Goal: Information Seeking & Learning: Learn about a topic

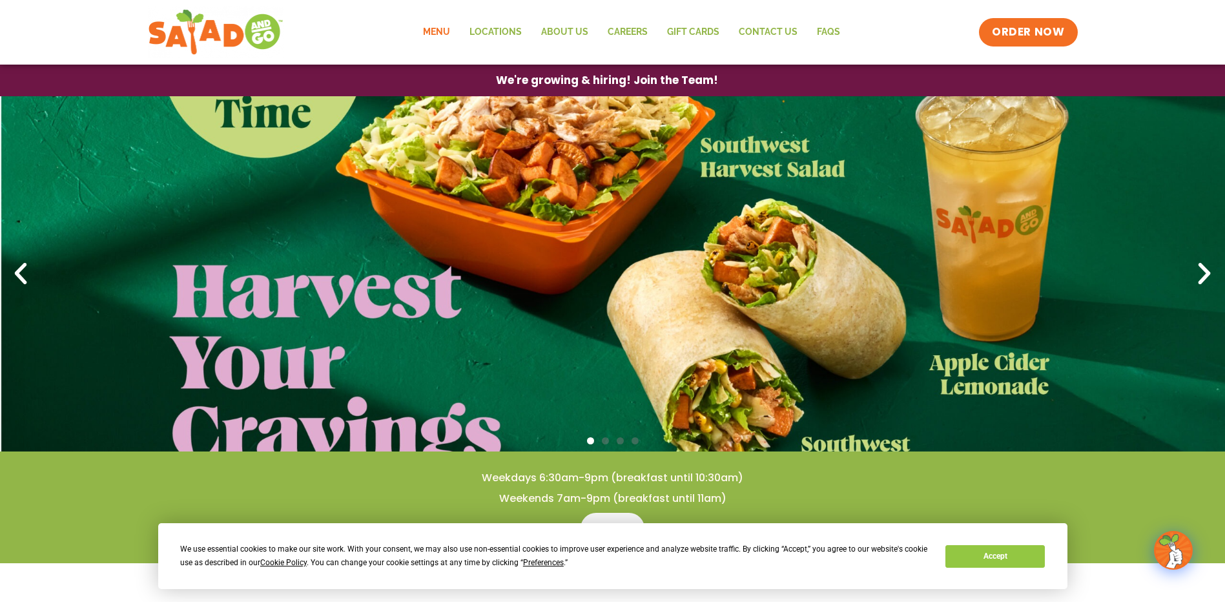
click at [442, 32] on link "Menu" at bounding box center [436, 32] width 46 height 30
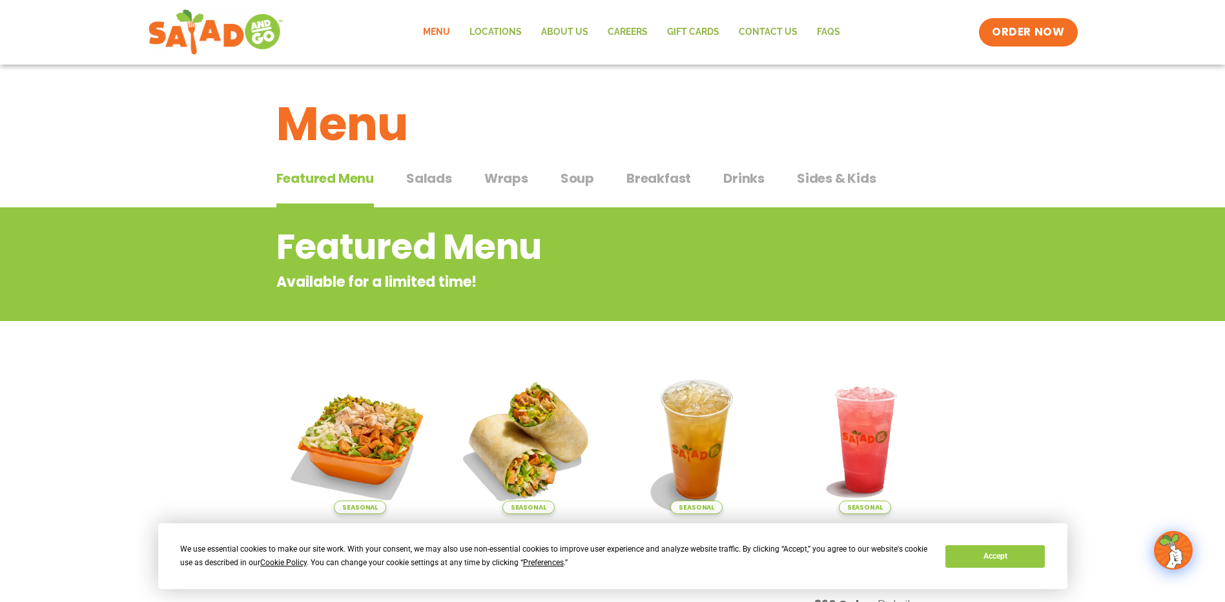
click at [130, 226] on div "Featured Menu Available for a limited time!" at bounding box center [612, 264] width 1225 height 114
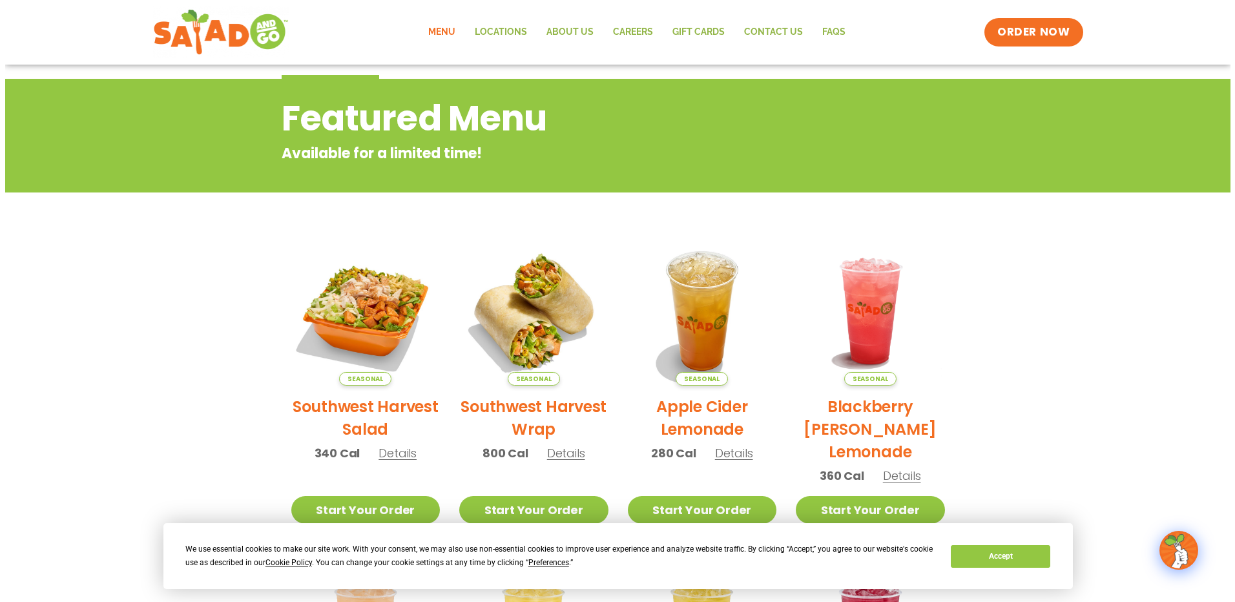
scroll to position [129, 0]
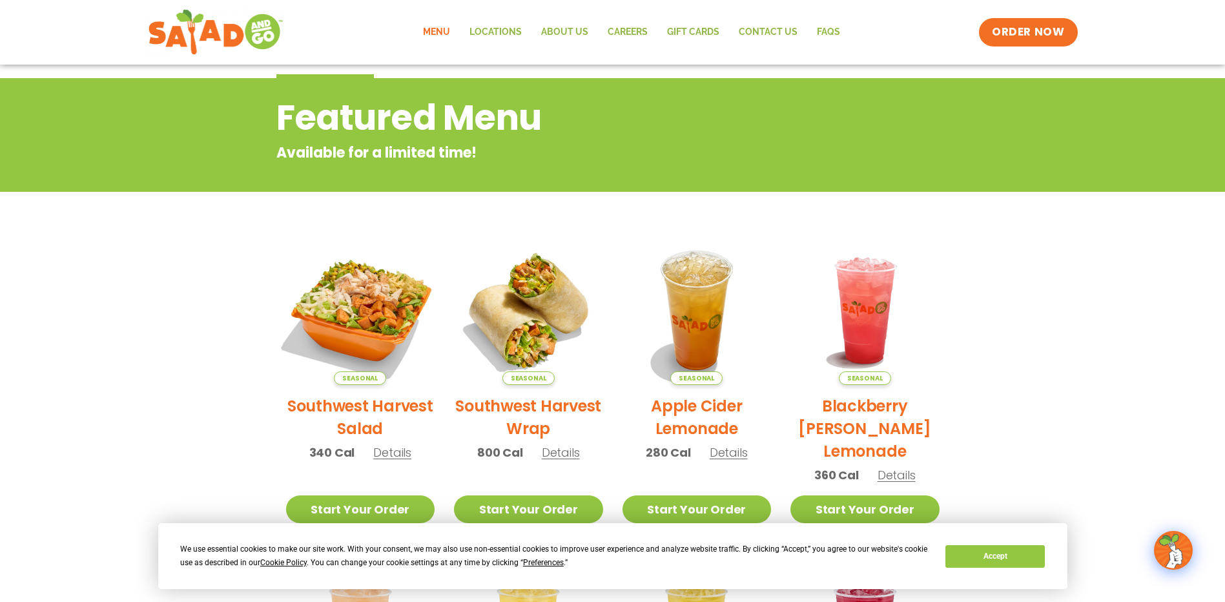
click at [373, 320] on img at bounding box center [360, 310] width 175 height 175
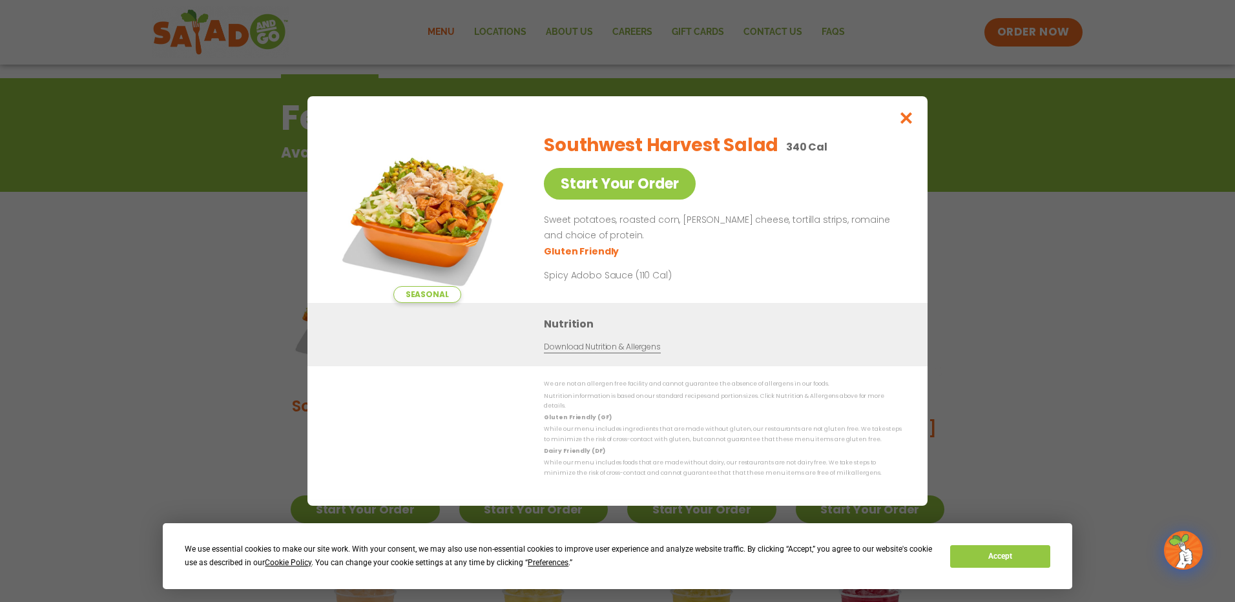
click at [225, 279] on div "Seasonal Start Your Order Southwest Harvest Salad 340 Cal Start Your Order Swee…" at bounding box center [617, 301] width 1235 height 602
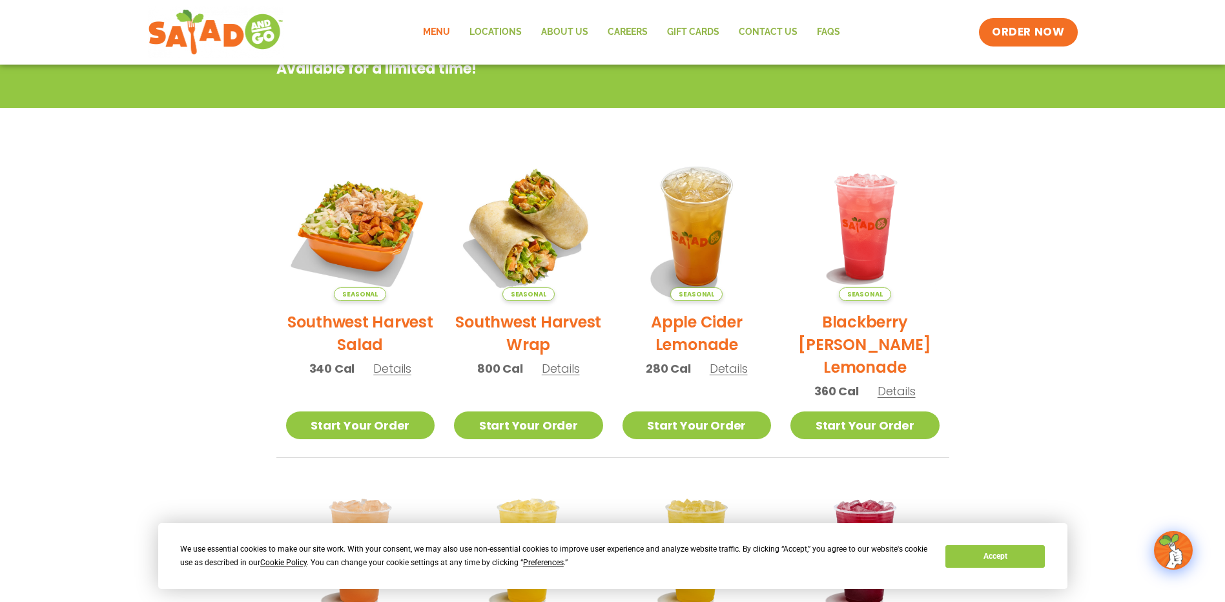
scroll to position [207, 0]
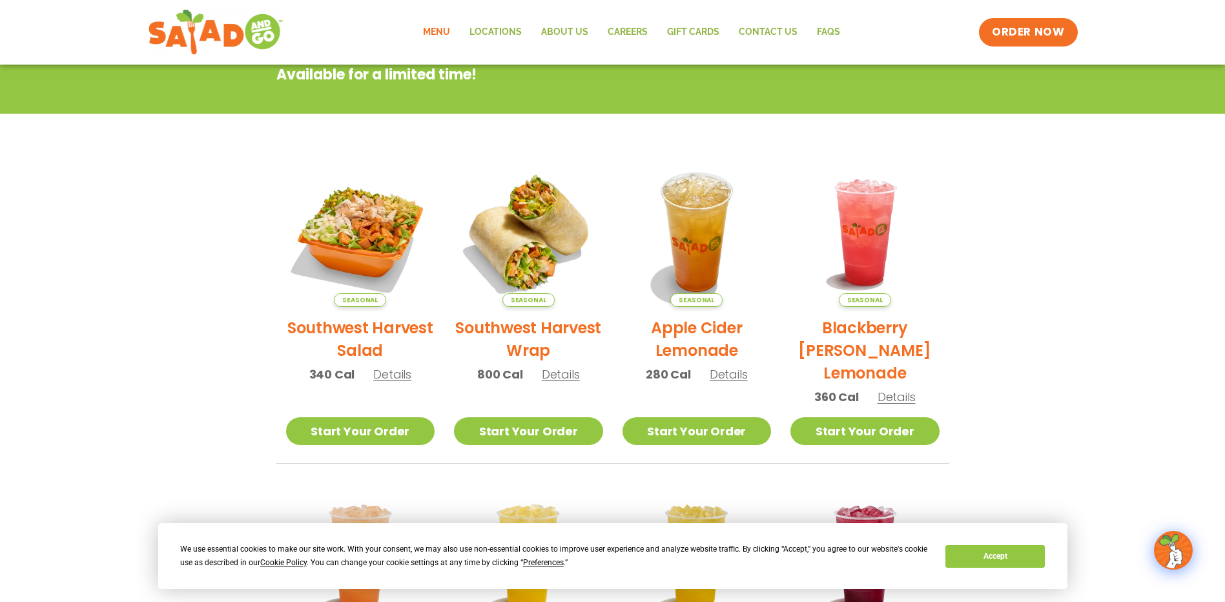
click at [230, 238] on section "Featured Menu Available for a limited time! Seasonal Southwest Harvest Salad 34…" at bounding box center [612, 394] width 1225 height 788
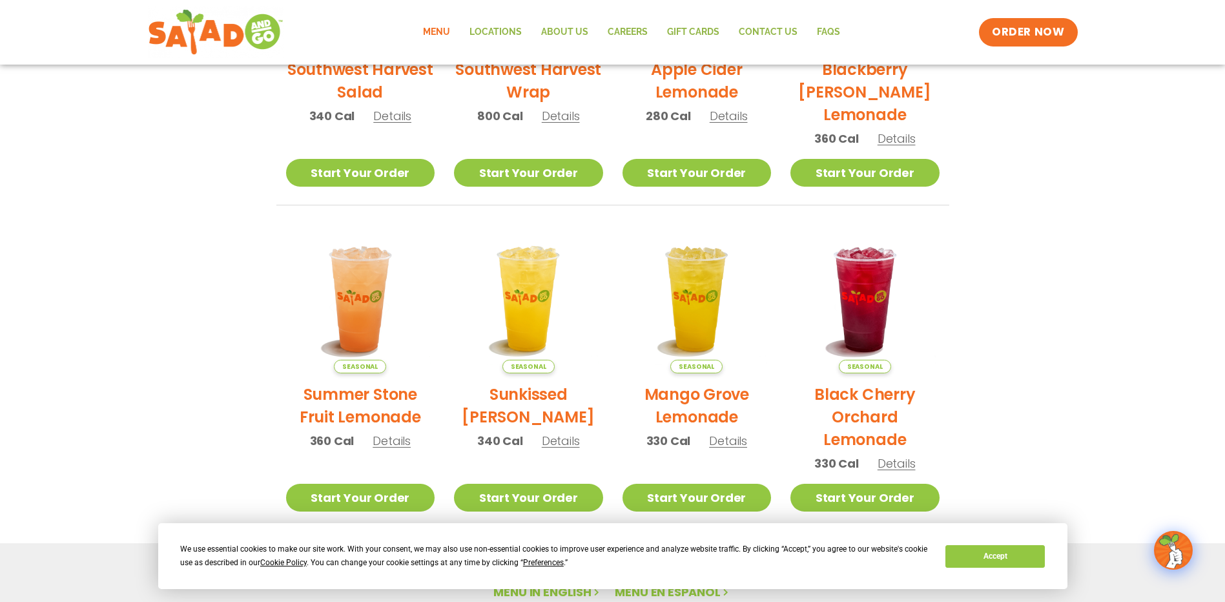
scroll to position [679, 0]
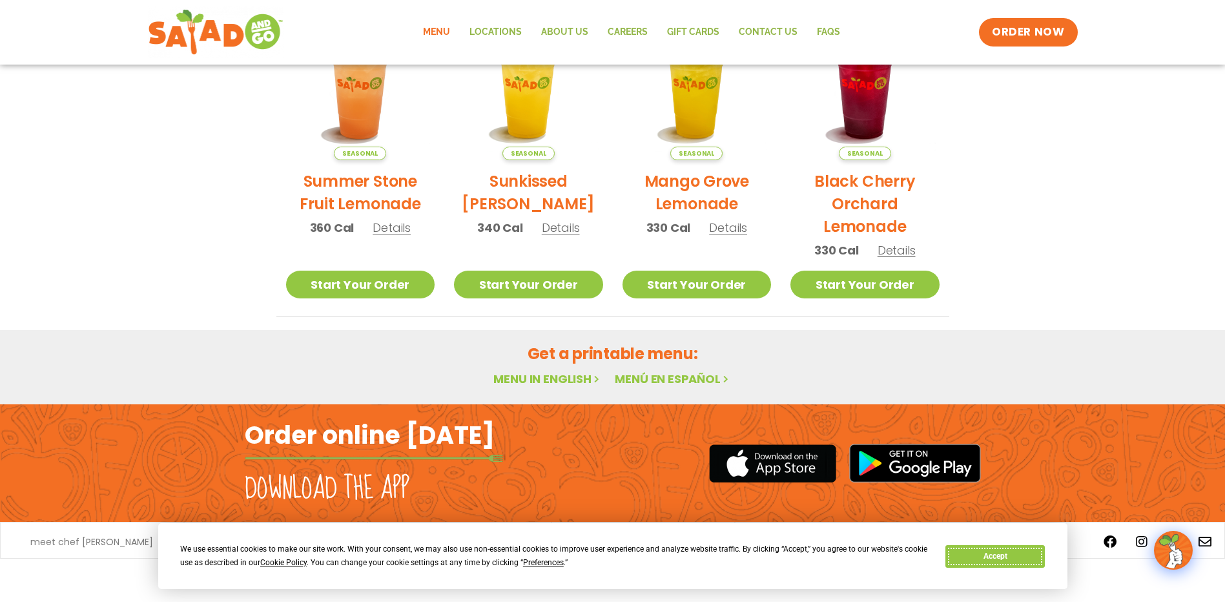
click at [1009, 561] on button "Accept" at bounding box center [994, 556] width 99 height 23
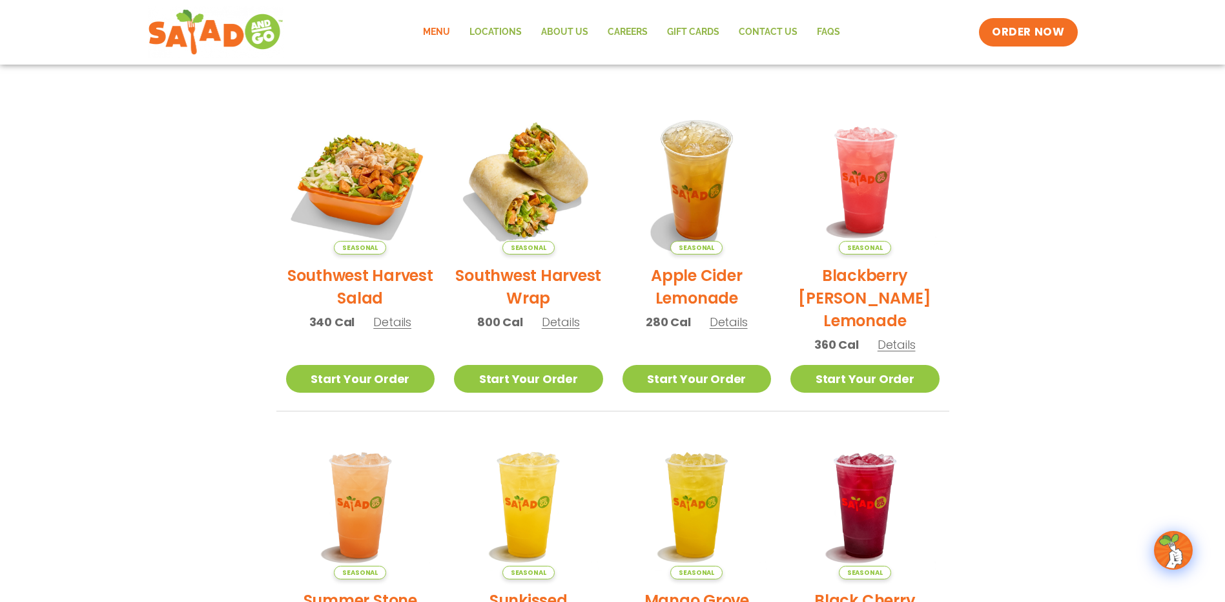
scroll to position [33, 0]
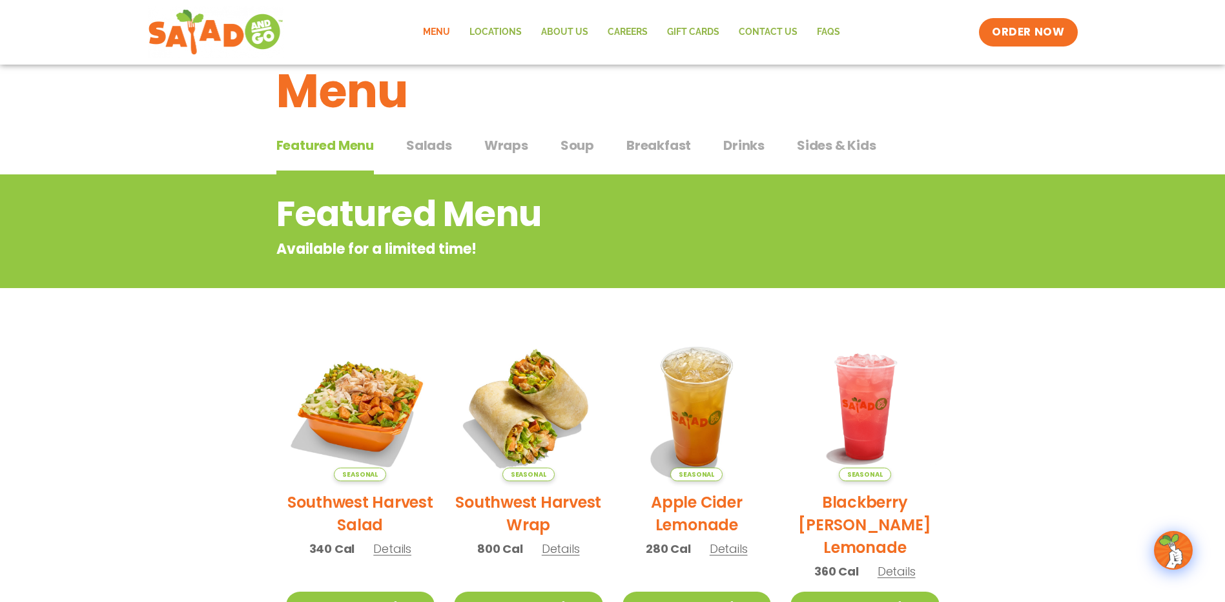
click at [440, 151] on span "Salads" at bounding box center [429, 145] width 46 height 19
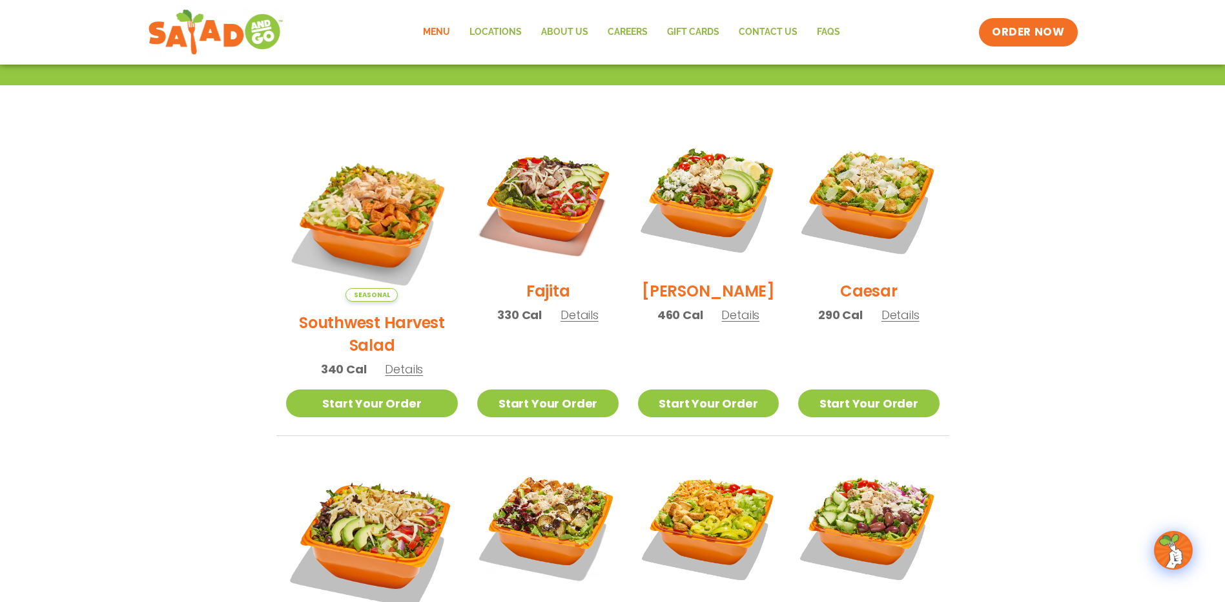
scroll to position [485, 0]
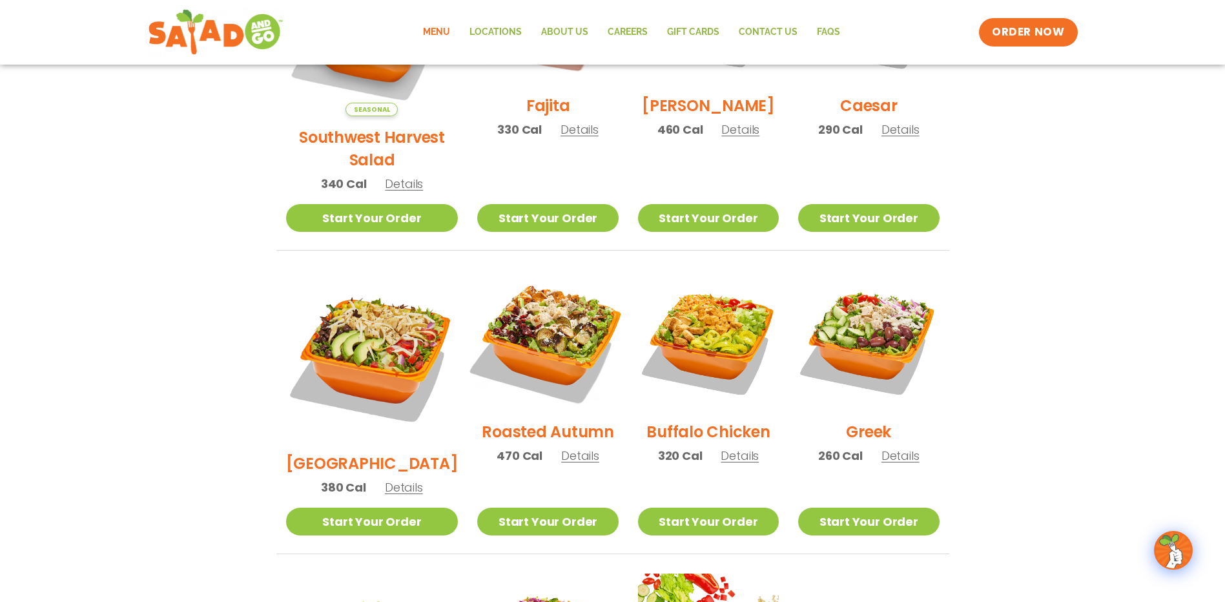
click at [532, 309] on img at bounding box center [547, 340] width 165 height 165
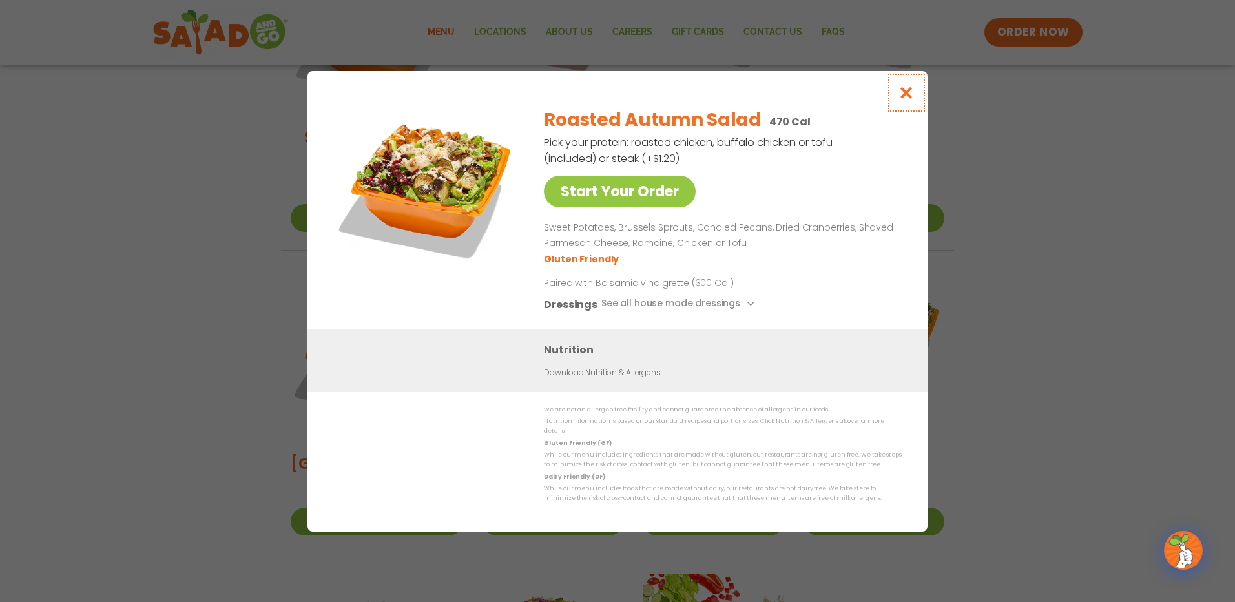
click at [903, 99] on icon "Close modal" at bounding box center [906, 93] width 16 height 14
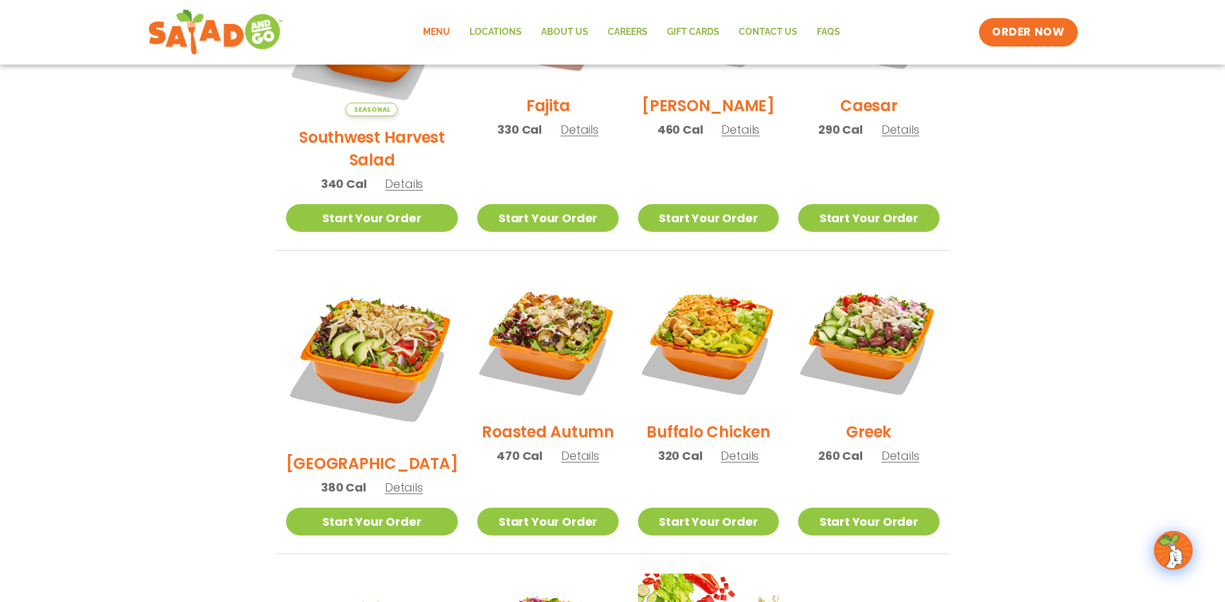
click at [238, 198] on section "Salads Our house-made dressings make our huge portions even more delicious. Goo…" at bounding box center [612, 289] width 1225 height 1135
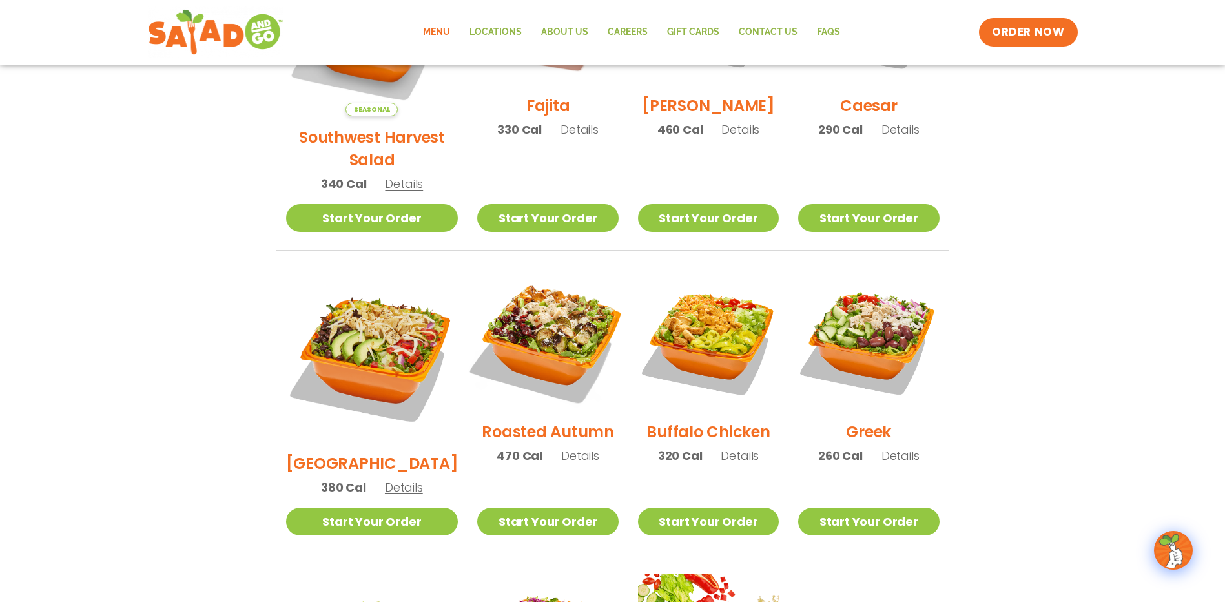
click at [541, 316] on img at bounding box center [547, 340] width 165 height 165
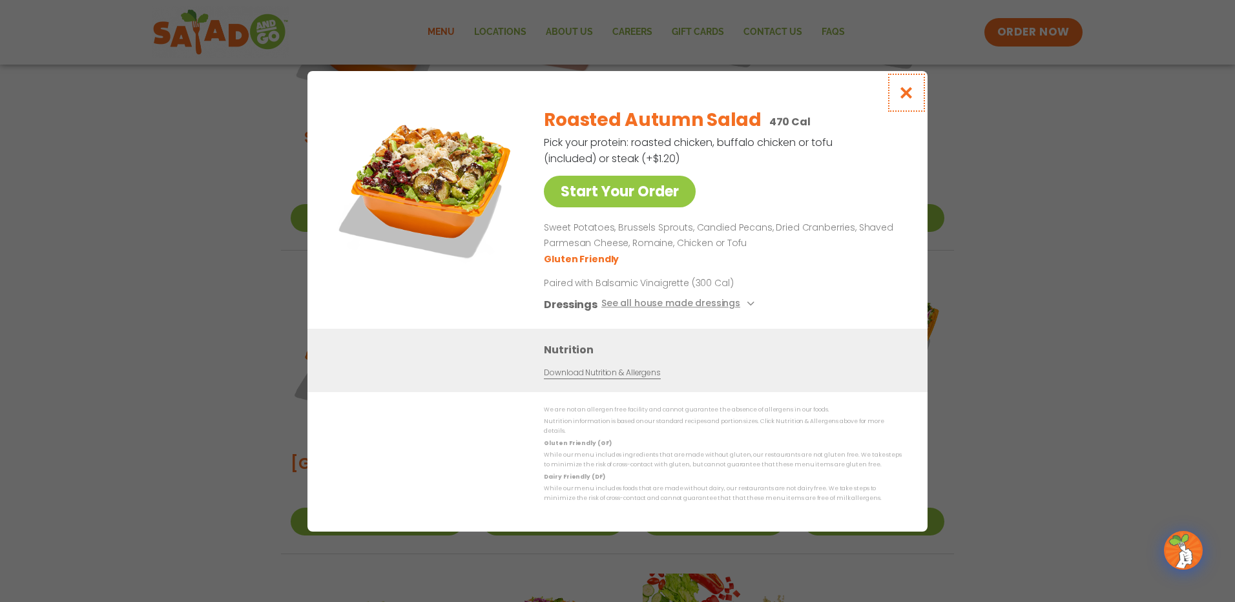
click at [901, 96] on icon "Close modal" at bounding box center [906, 93] width 16 height 14
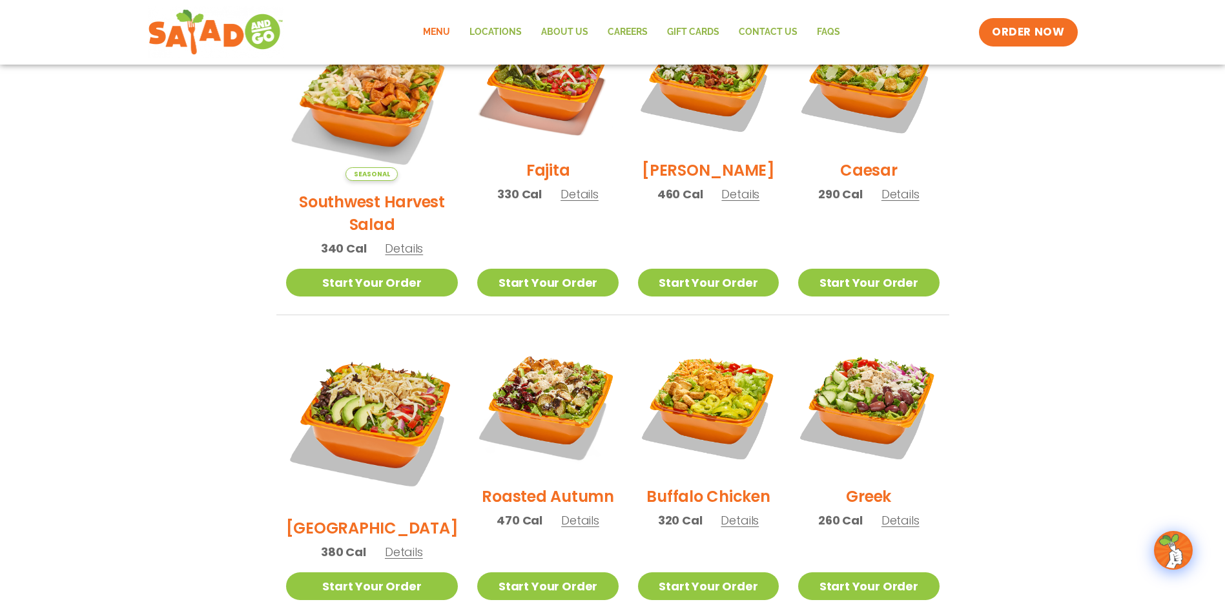
scroll to position [291, 0]
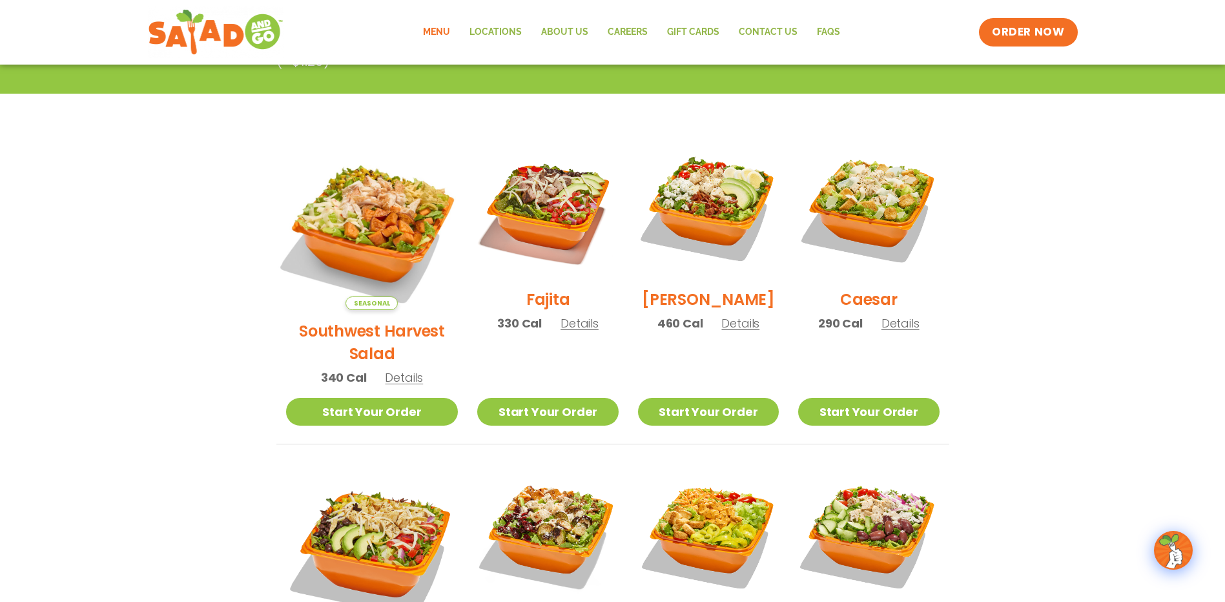
click at [369, 201] on img at bounding box center [372, 224] width 202 height 202
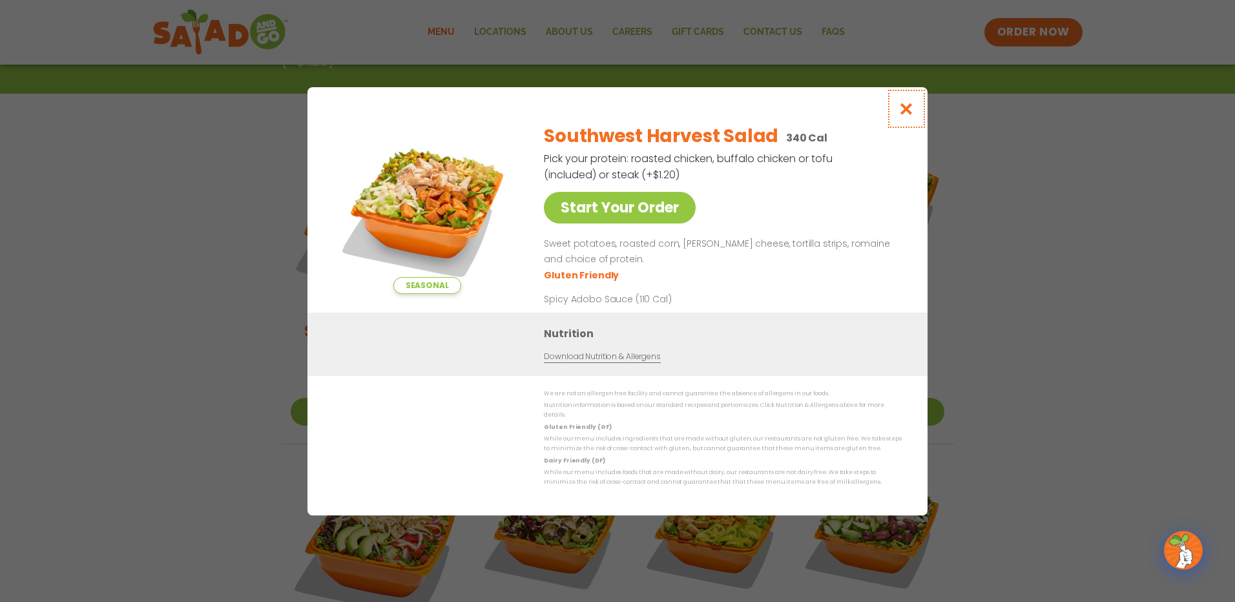
click at [911, 116] on icon "Close modal" at bounding box center [906, 109] width 16 height 14
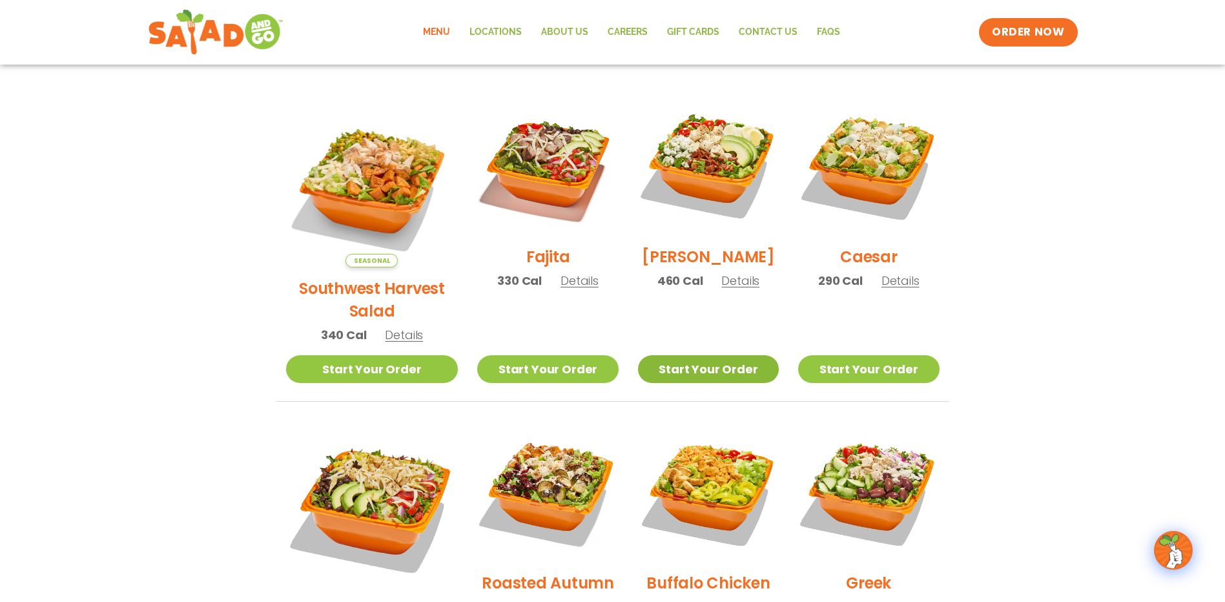
drag, startPoint x: 749, startPoint y: 353, endPoint x: 699, endPoint y: 382, distance: 58.2
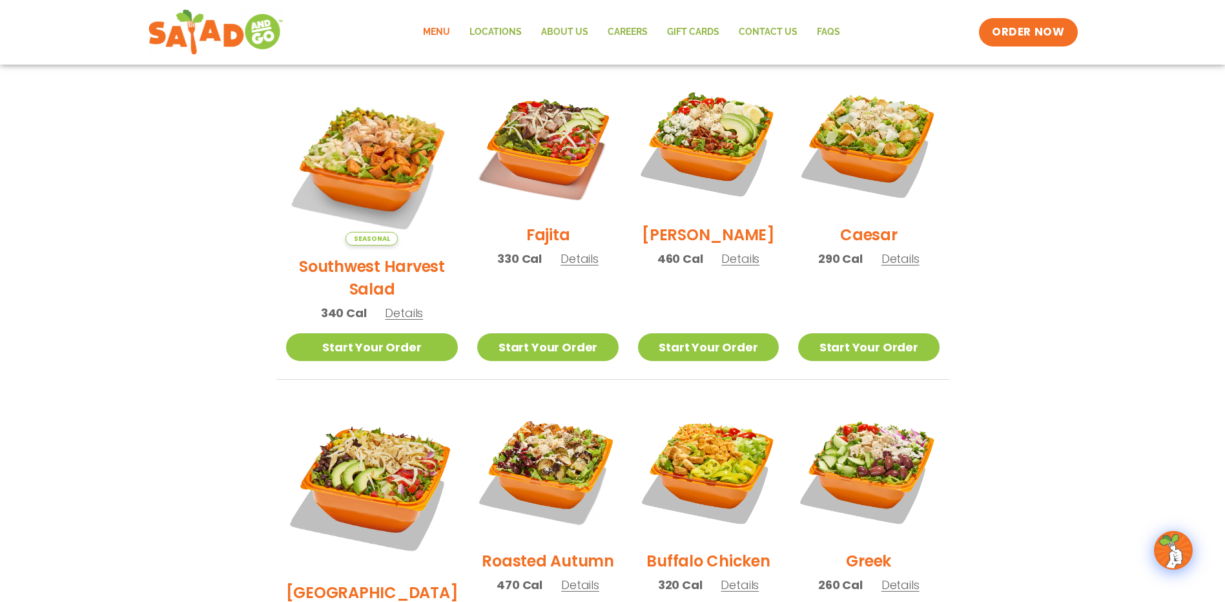
drag, startPoint x: 699, startPoint y: 382, endPoint x: 1042, endPoint y: 276, distance: 358.9
click at [1042, 276] on section "Salads Our house-made dressings make our huge portions even more delicious. Goo…" at bounding box center [612, 418] width 1225 height 1135
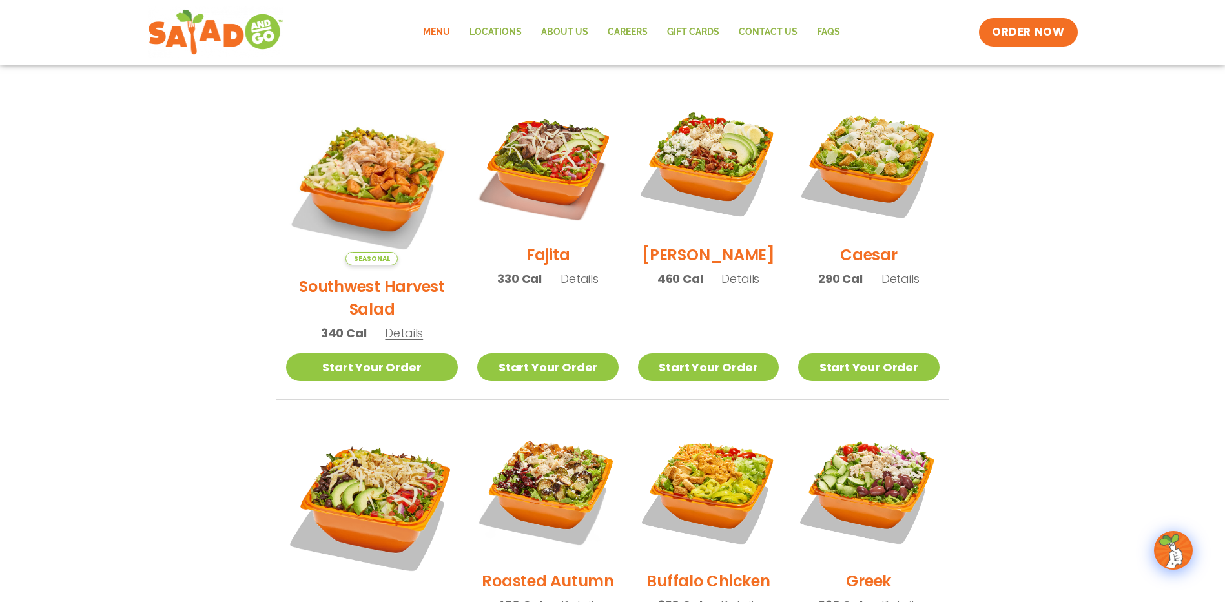
scroll to position [227, 0]
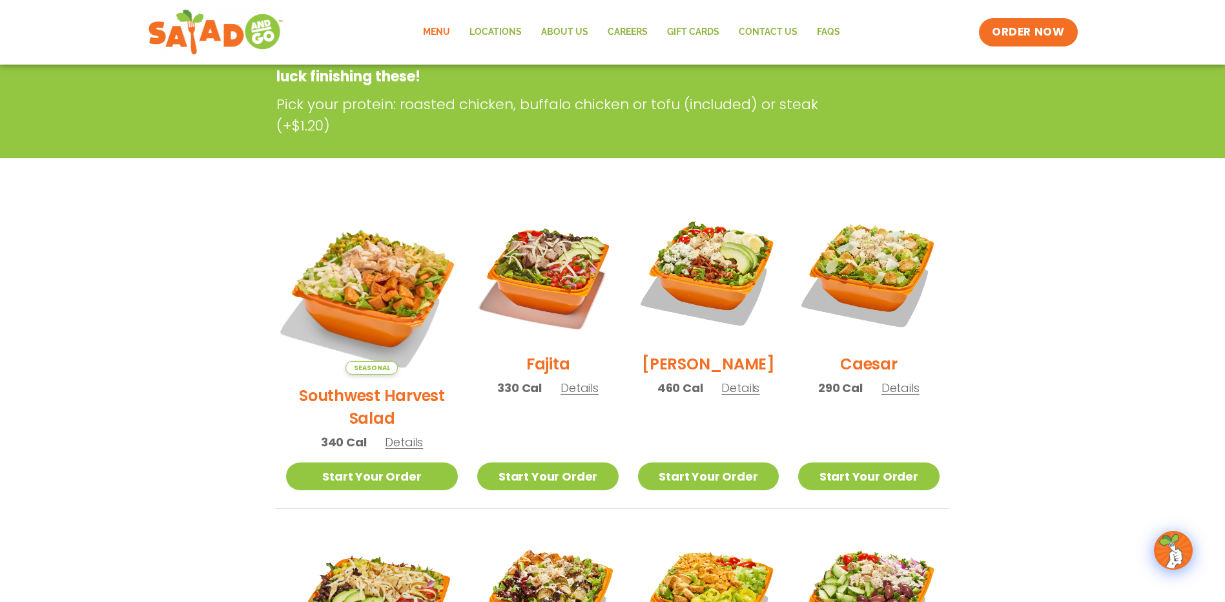
click at [352, 276] on img at bounding box center [372, 288] width 202 height 202
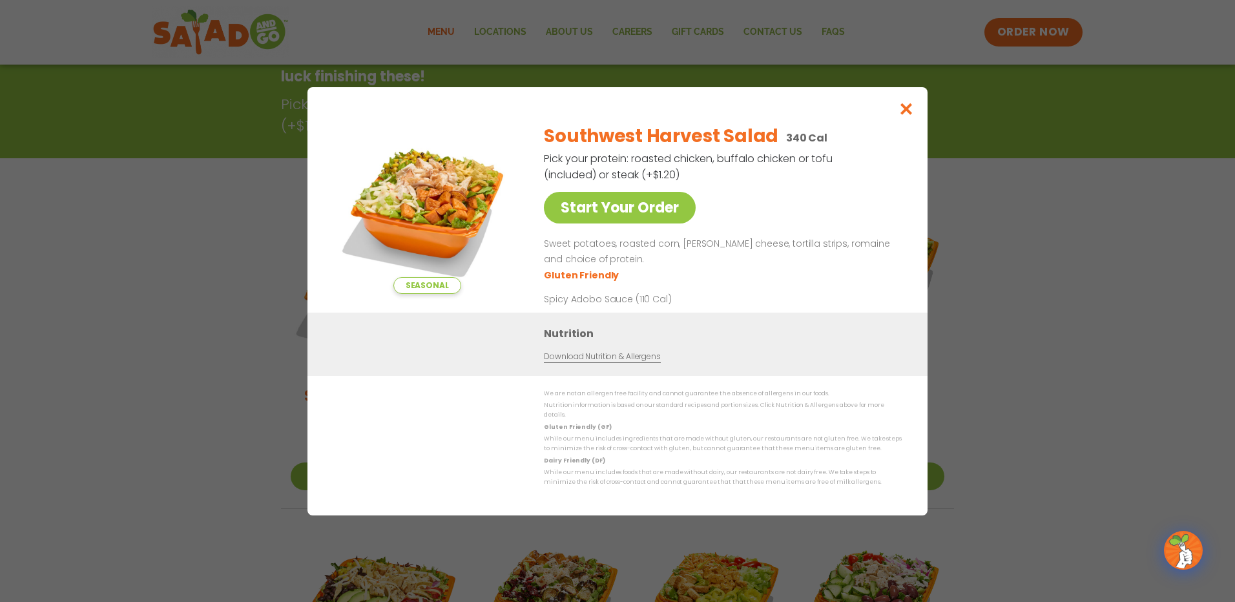
click at [428, 399] on div "We are not an allergen free facility and cannot guarantee the absence of allerg…" at bounding box center [617, 438] width 568 height 99
click at [906, 116] on icon "Close modal" at bounding box center [906, 109] width 16 height 14
